Goal: Task Accomplishment & Management: Manage account settings

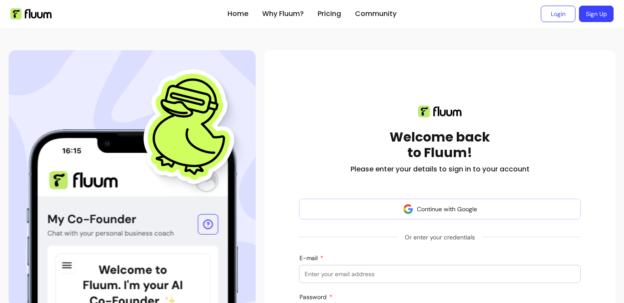
click at [437, 199] on button "Continue with Google" at bounding box center [440, 209] width 282 height 21
